Goal: Task Accomplishment & Management: Manage account settings

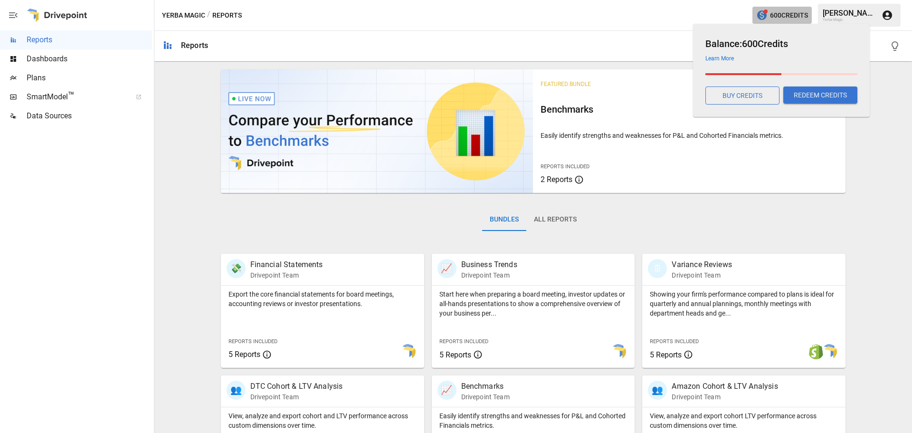
click at [775, 18] on span "600 Credits" at bounding box center [789, 16] width 38 height 12
click at [756, 98] on button "BUY CREDITS" at bounding box center [743, 95] width 74 height 18
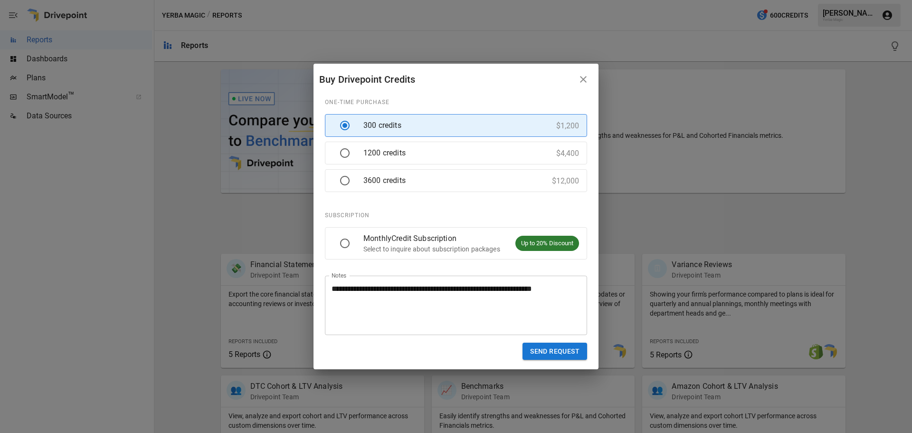
click at [825, 112] on div "**********" at bounding box center [456, 216] width 912 height 433
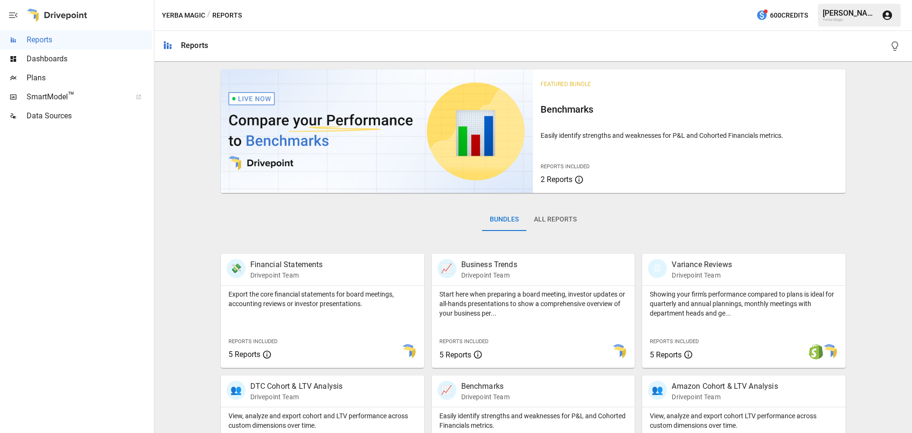
click at [861, 13] on div "[PERSON_NAME]" at bounding box center [849, 13] width 53 height 9
click at [889, 13] on icon "button" at bounding box center [888, 15] width 10 height 10
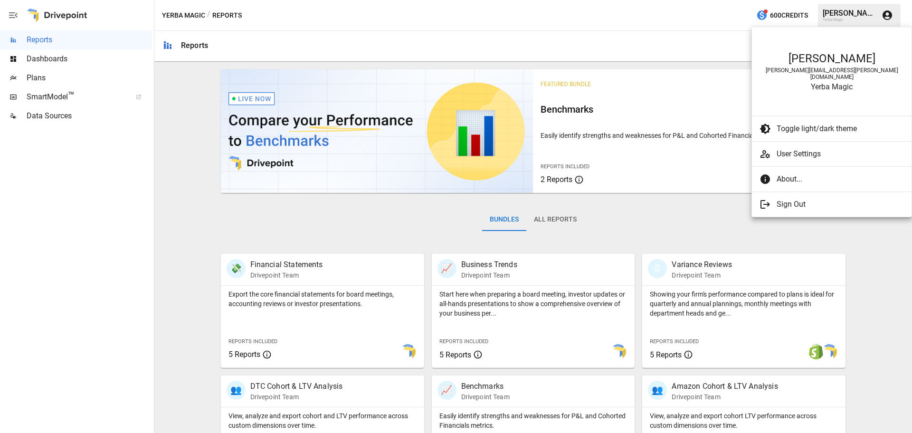
click at [819, 161] on ul "[PERSON_NAME] [PERSON_NAME][EMAIL_ADDRESS][PERSON_NAME][DOMAIN_NAME] Yerba Magi…" at bounding box center [832, 122] width 160 height 190
click at [818, 163] on ul "[PERSON_NAME] [PERSON_NAME][EMAIL_ADDRESS][PERSON_NAME][DOMAIN_NAME] Yerba Magi…" at bounding box center [832, 122] width 160 height 190
click at [817, 173] on span "About..." at bounding box center [837, 178] width 120 height 11
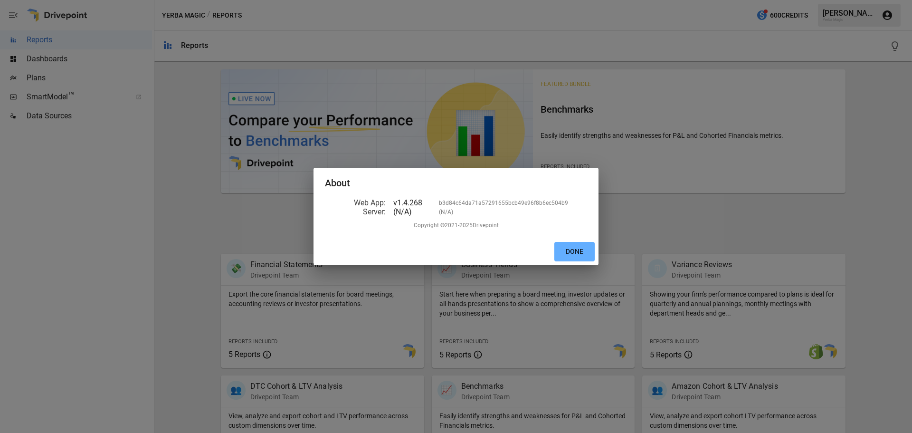
click at [762, 117] on div "About Web App : v1.4.268 b3d84c64da71a57291655bcb49e96f8b6ec504b9 Server : (N/A…" at bounding box center [456, 216] width 912 height 433
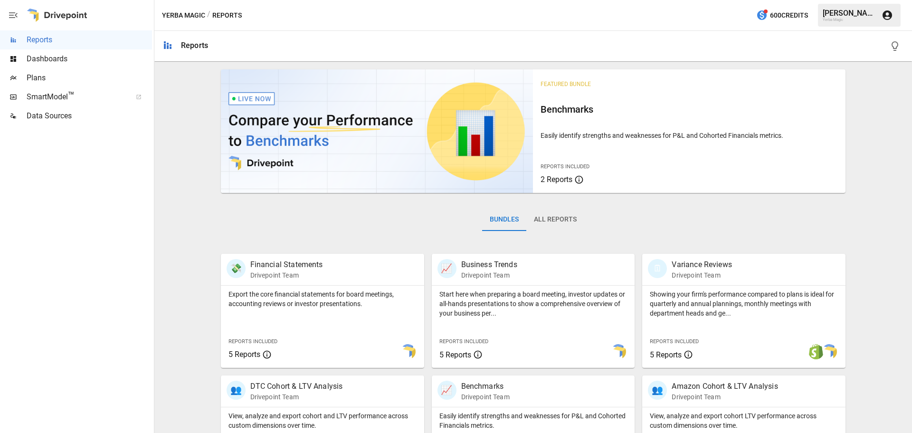
click at [889, 10] on icon "button" at bounding box center [887, 15] width 11 height 11
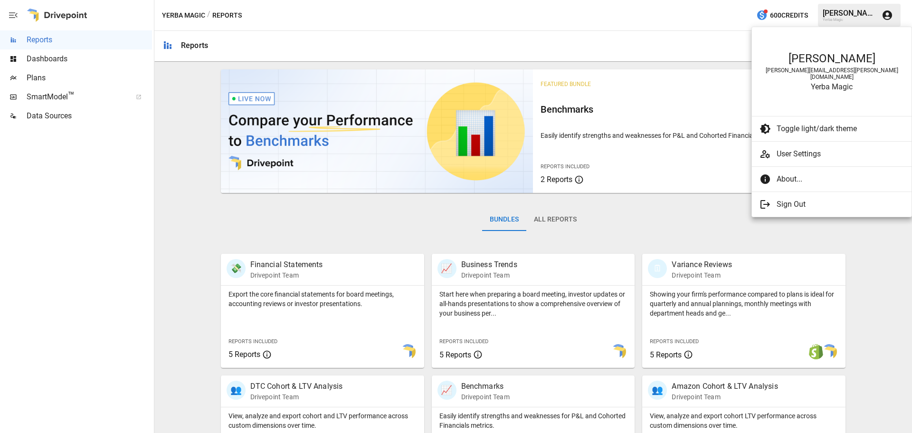
click at [808, 148] on span "User Settings" at bounding box center [840, 153] width 127 height 11
